Goal: Task Accomplishment & Management: Manage account settings

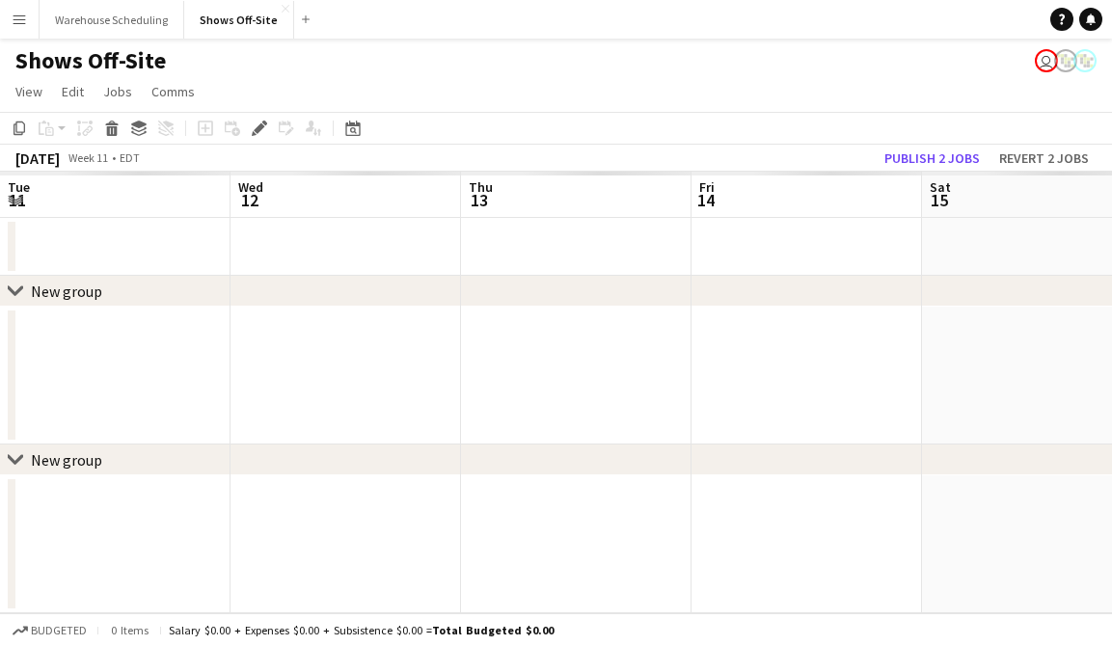
scroll to position [0, 663]
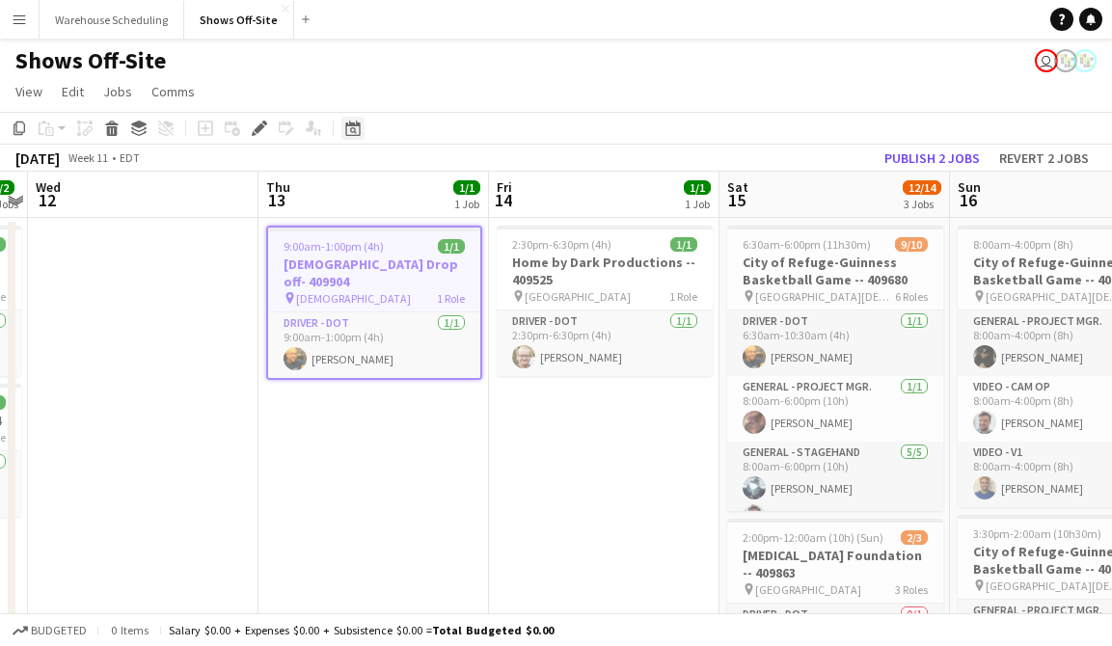
click at [354, 122] on icon at bounding box center [352, 128] width 14 height 15
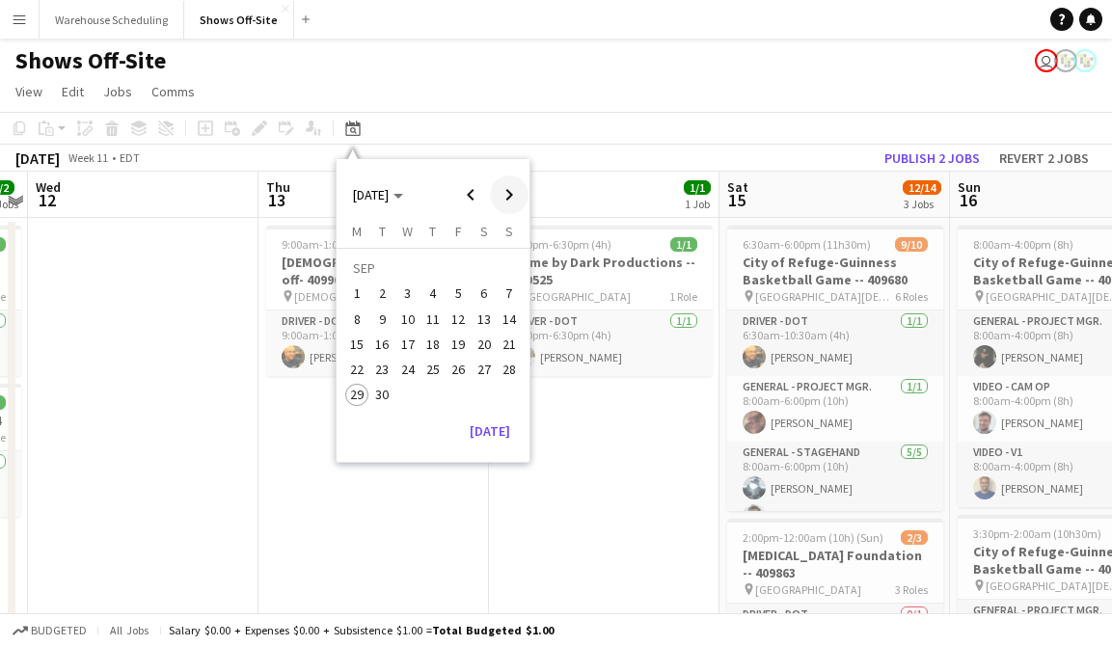
click at [498, 185] on span "Next month" at bounding box center [509, 195] width 39 height 39
click at [508, 288] on span "5" at bounding box center [509, 294] width 23 height 23
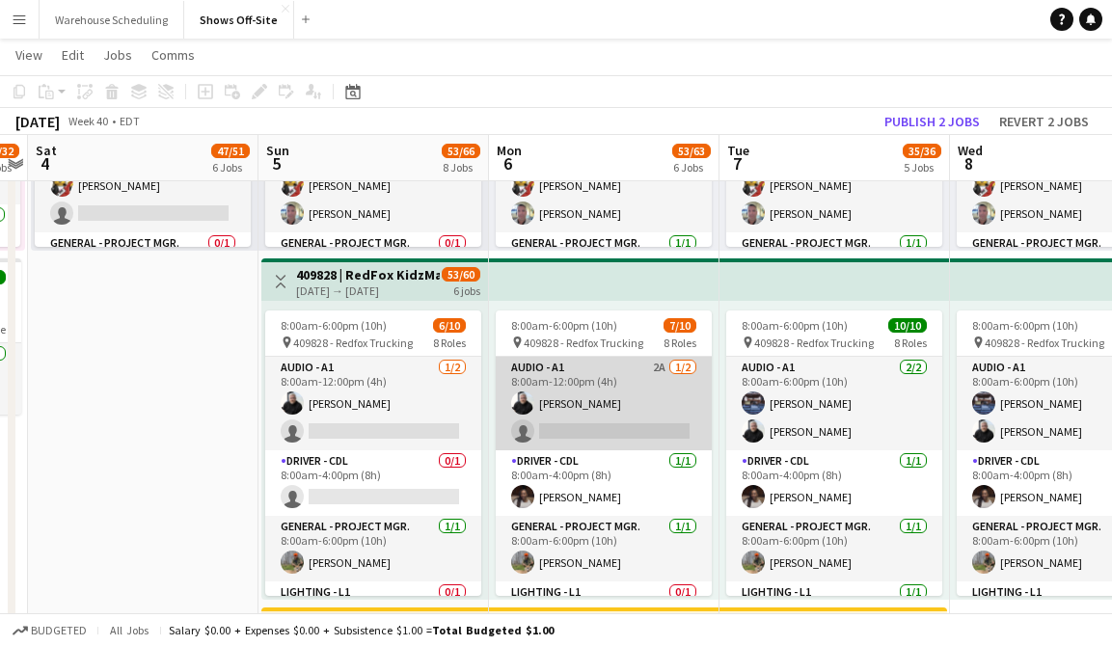
scroll to position [186, 0]
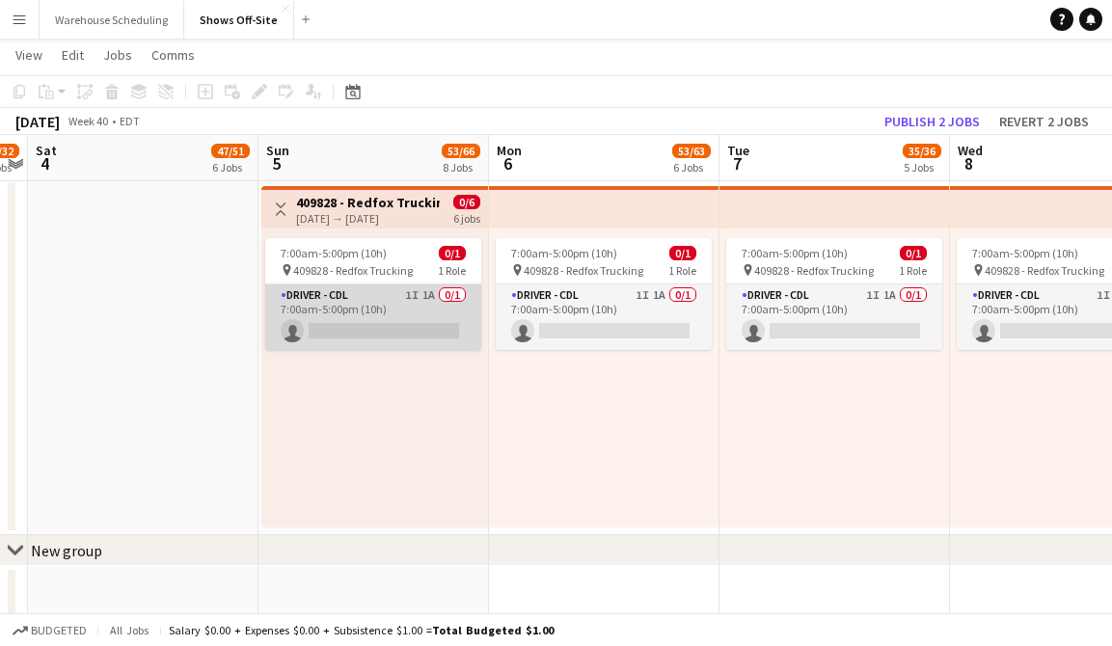
click at [372, 304] on app-card-role "Driver - CDL 1I 1A 0/1 7:00am-5:00pm (10h) single-neutral-actions" at bounding box center [373, 317] width 216 height 66
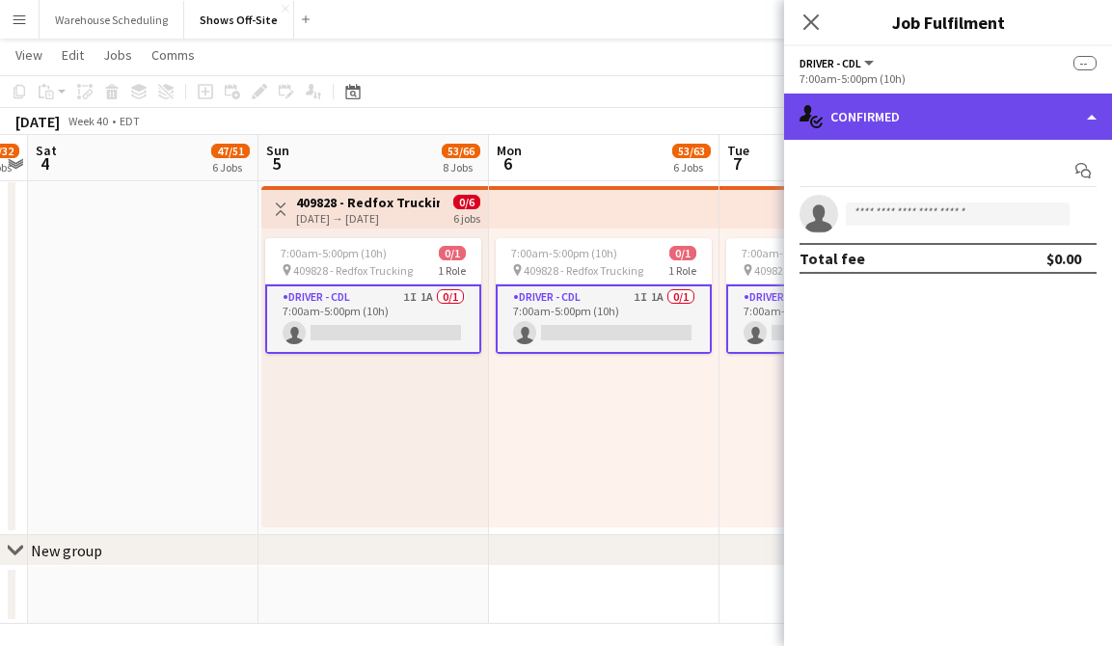
click at [869, 125] on div "single-neutral-actions-check-2 Confirmed" at bounding box center [948, 117] width 328 height 46
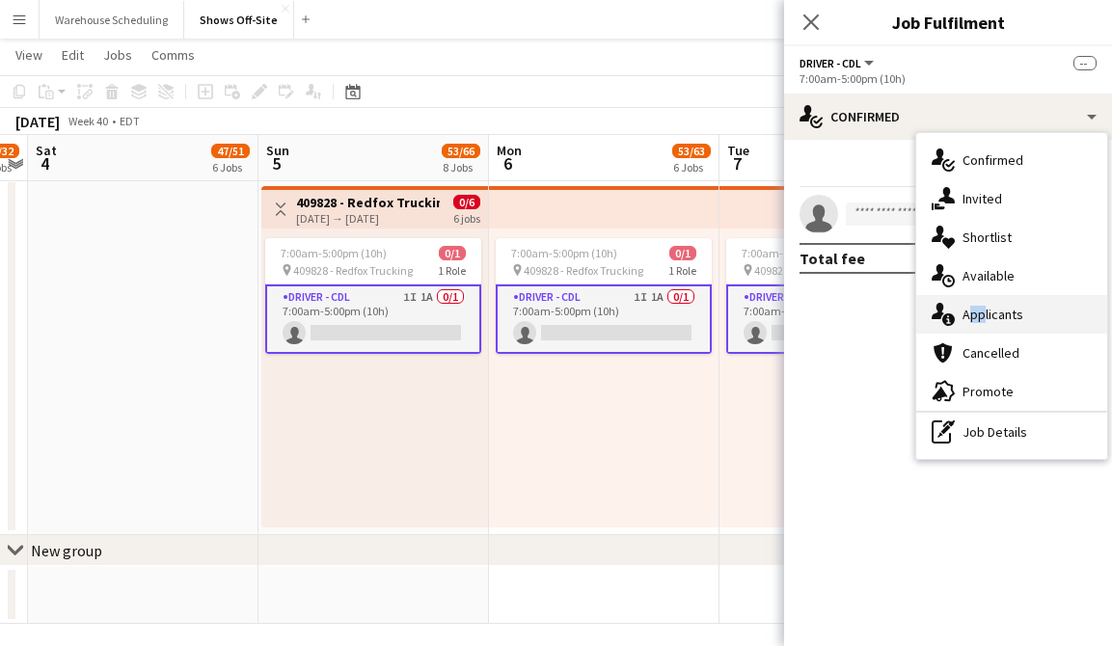
click at [976, 306] on span "Applicants" at bounding box center [992, 314] width 61 height 17
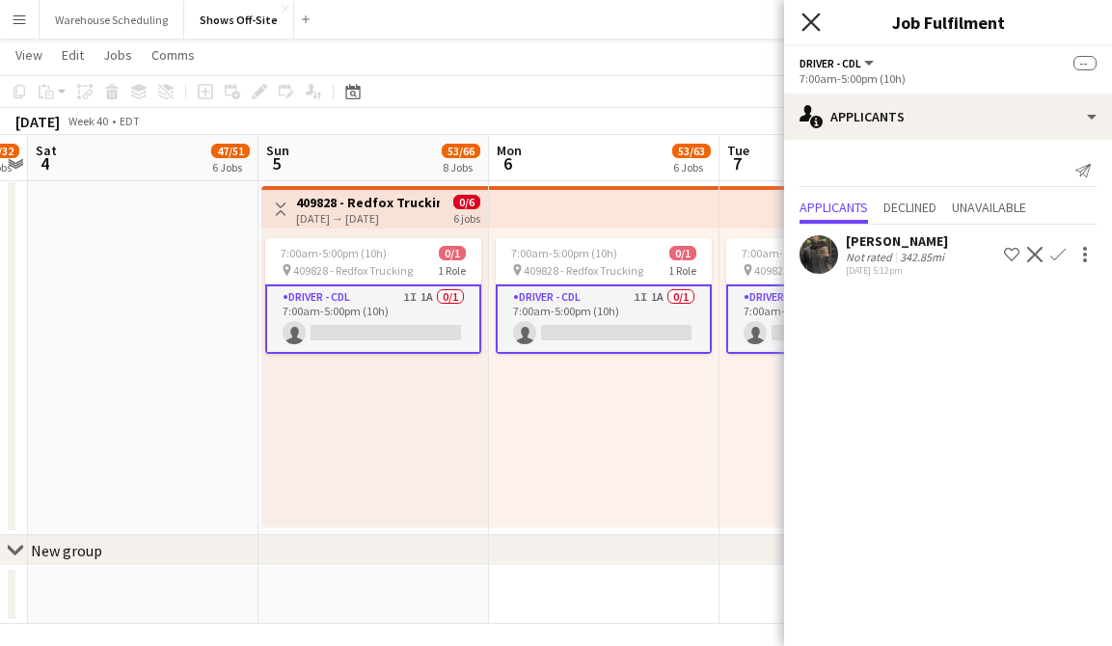
click at [813, 15] on icon "Close pop-in" at bounding box center [810, 22] width 18 height 18
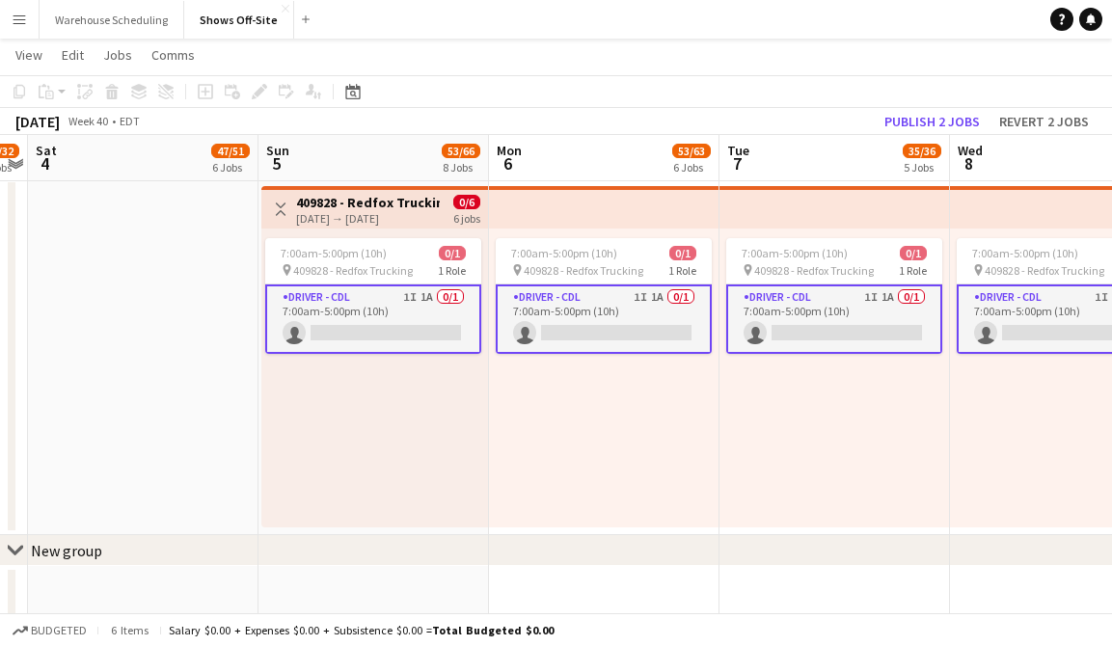
click at [662, 212] on app-top-bar at bounding box center [604, 207] width 230 height 42
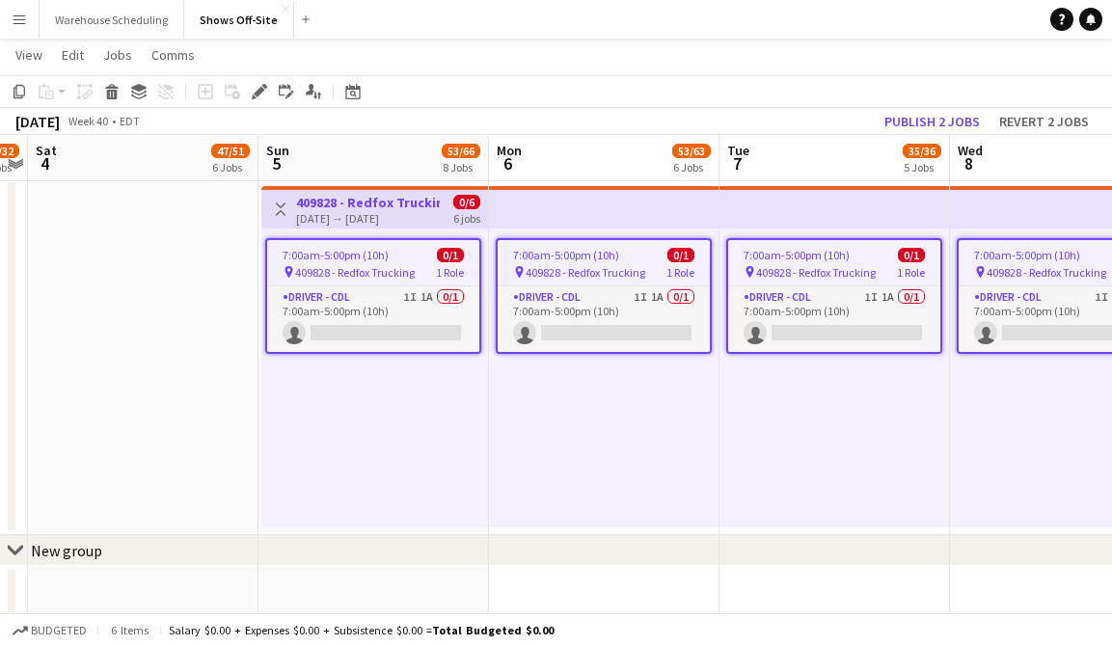
click at [1081, 231] on div "7:00am-5:00pm (10h) 0/1 pin 409828 - Redfox Trucking 1 Role Driver - CDL 1I 1A …" at bounding box center [1065, 378] width 230 height 299
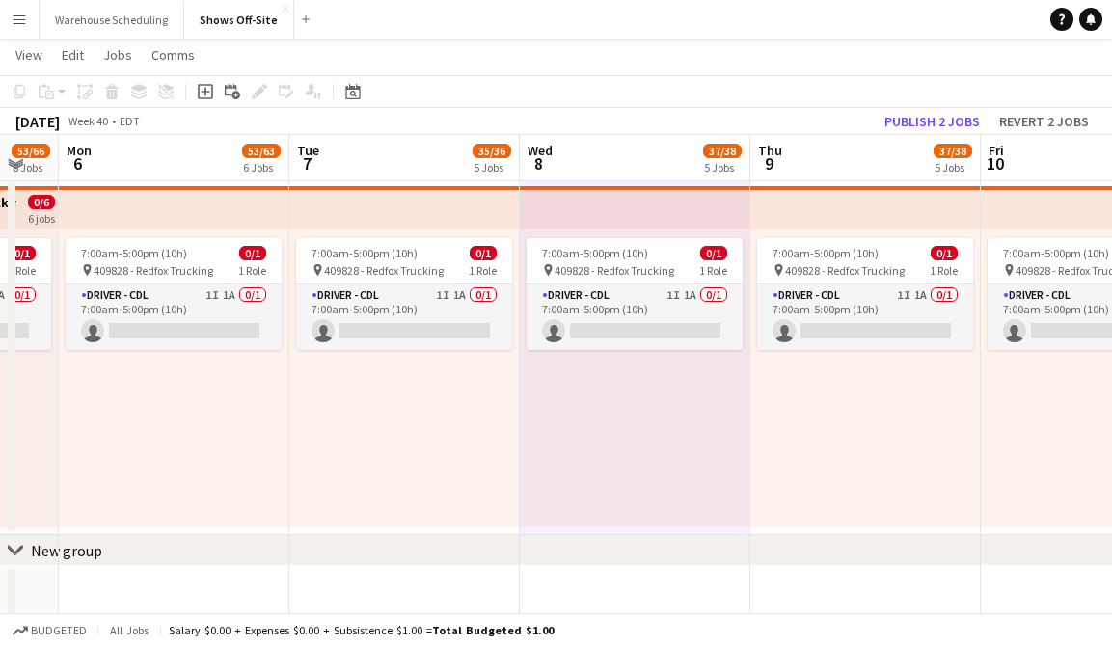
click at [763, 565] on div "chevron-right New group" at bounding box center [556, 550] width 1112 height 31
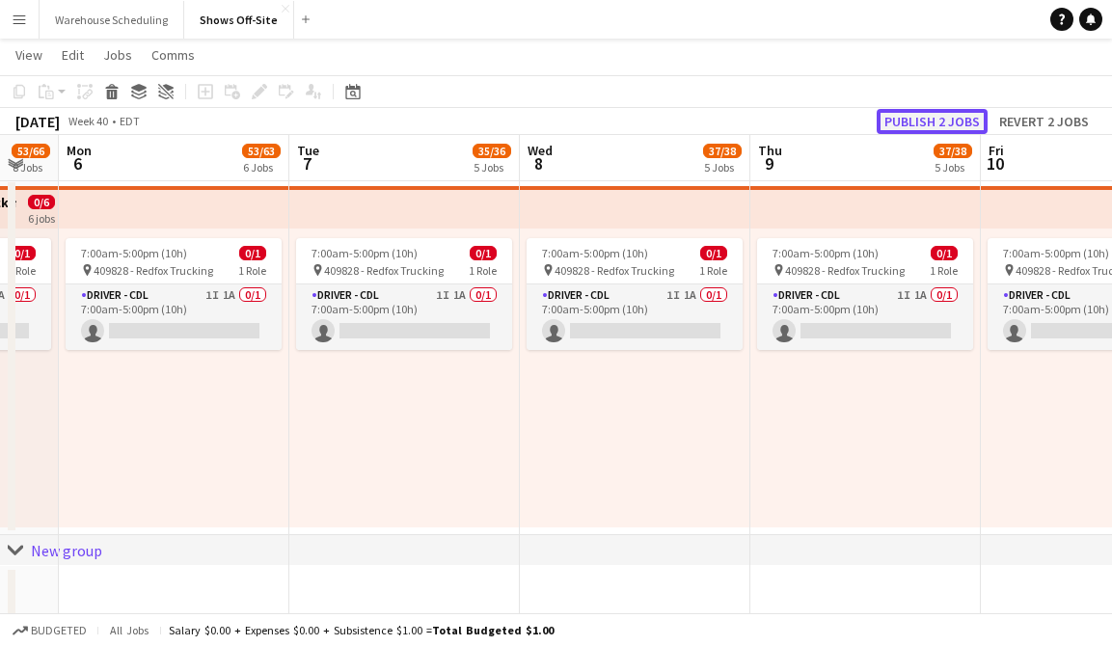
click at [907, 128] on button "Publish 2 jobs" at bounding box center [932, 121] width 111 height 25
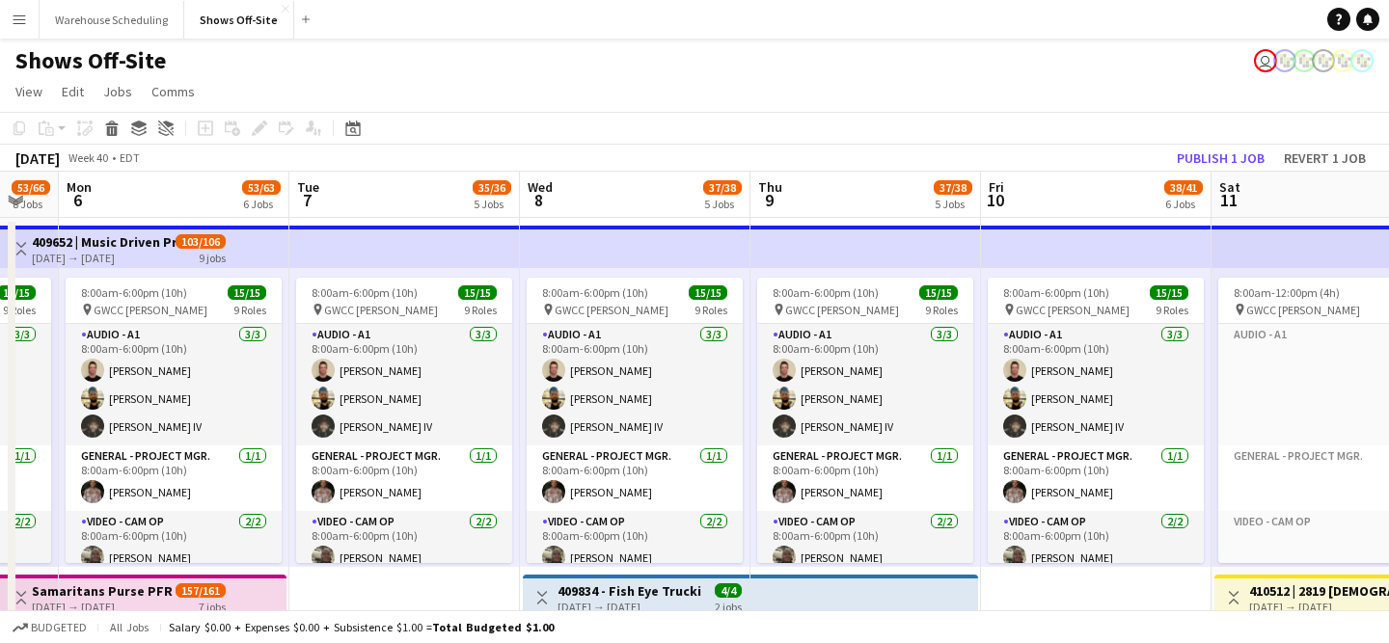
scroll to position [341, 0]
click at [0, 12] on button "Menu" at bounding box center [19, 19] width 39 height 39
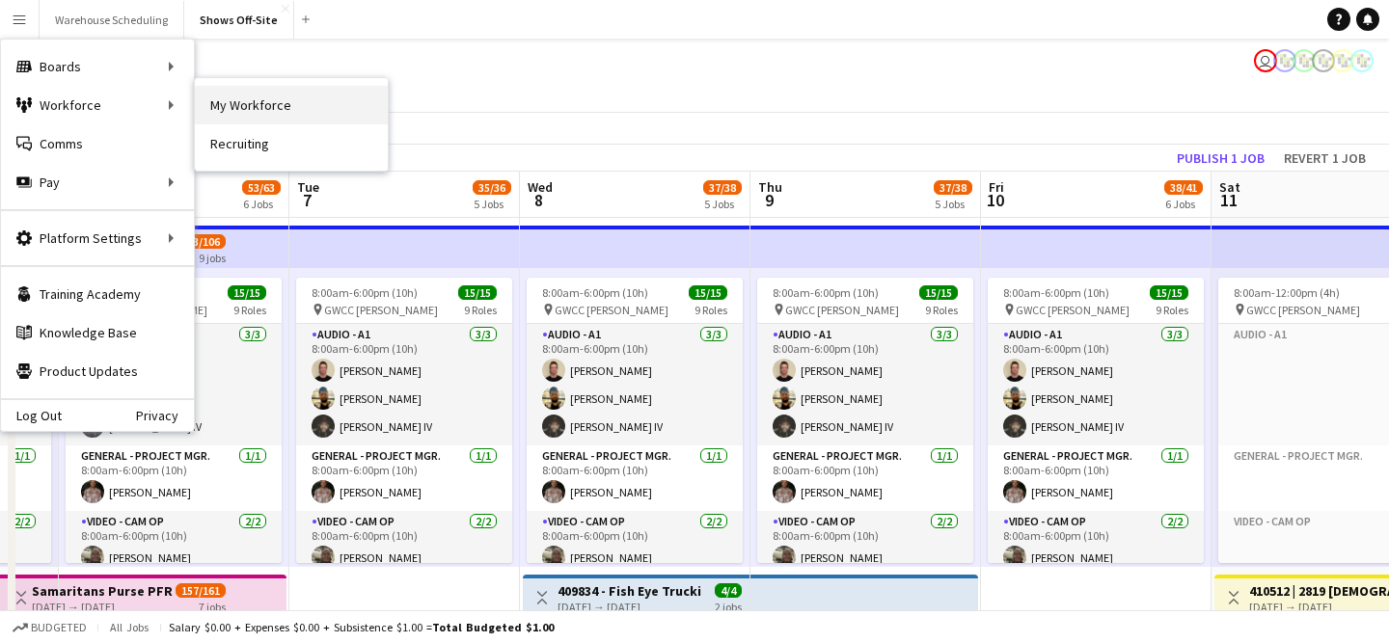
click at [230, 107] on link "My Workforce" at bounding box center [291, 105] width 193 height 39
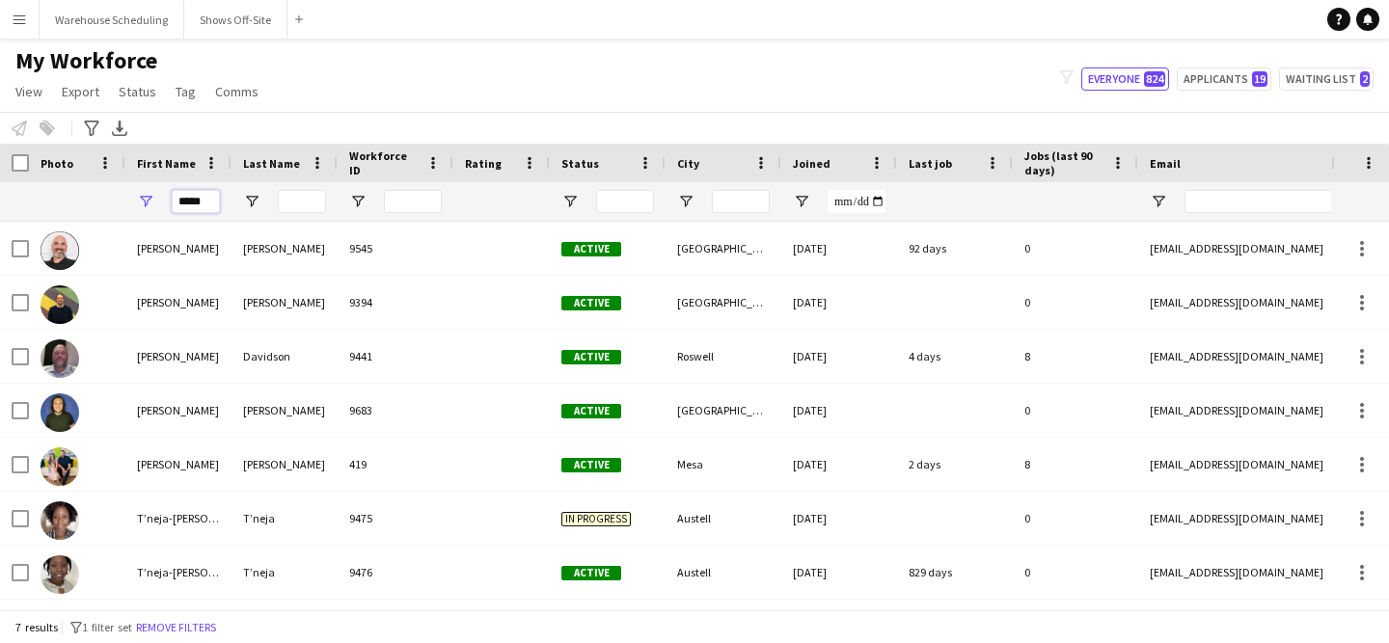
drag, startPoint x: 204, startPoint y: 204, endPoint x: 135, endPoint y: 204, distance: 69.4
click at [135, 204] on div "*****" at bounding box center [178, 201] width 106 height 39
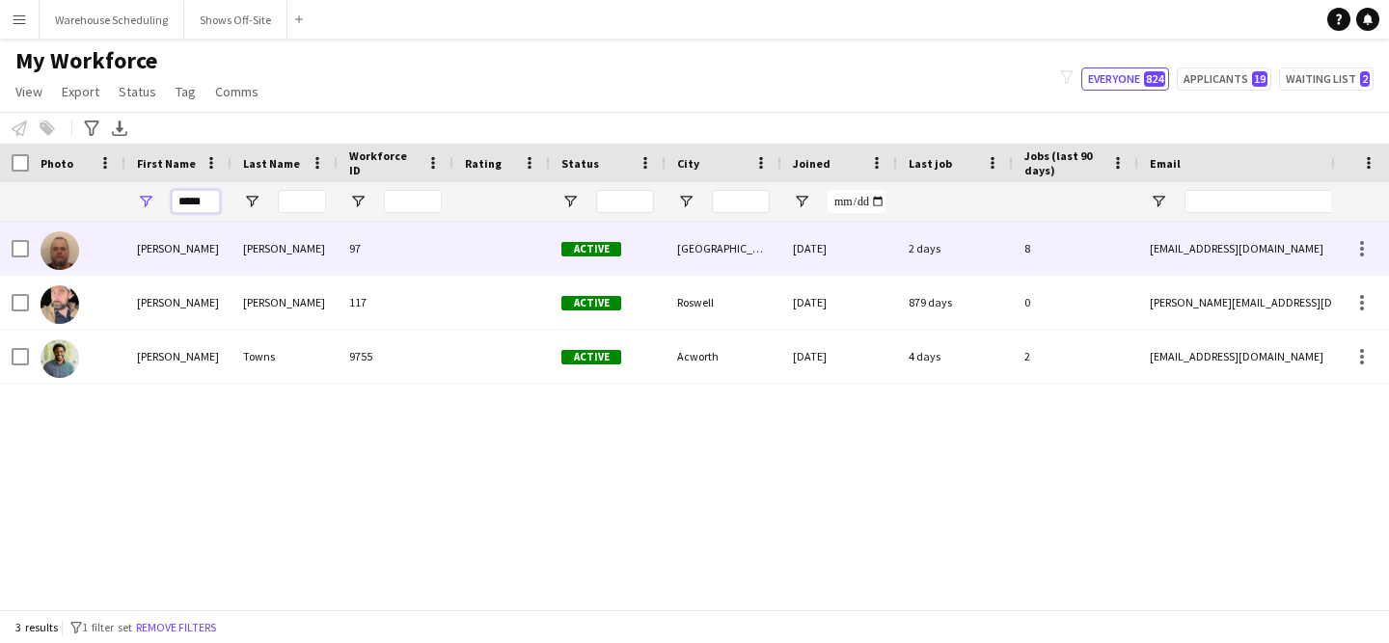
type input "*****"
click at [297, 251] on div "[PERSON_NAME]" at bounding box center [284, 248] width 106 height 53
